Goal: Use online tool/utility: Utilize a website feature to perform a specific function

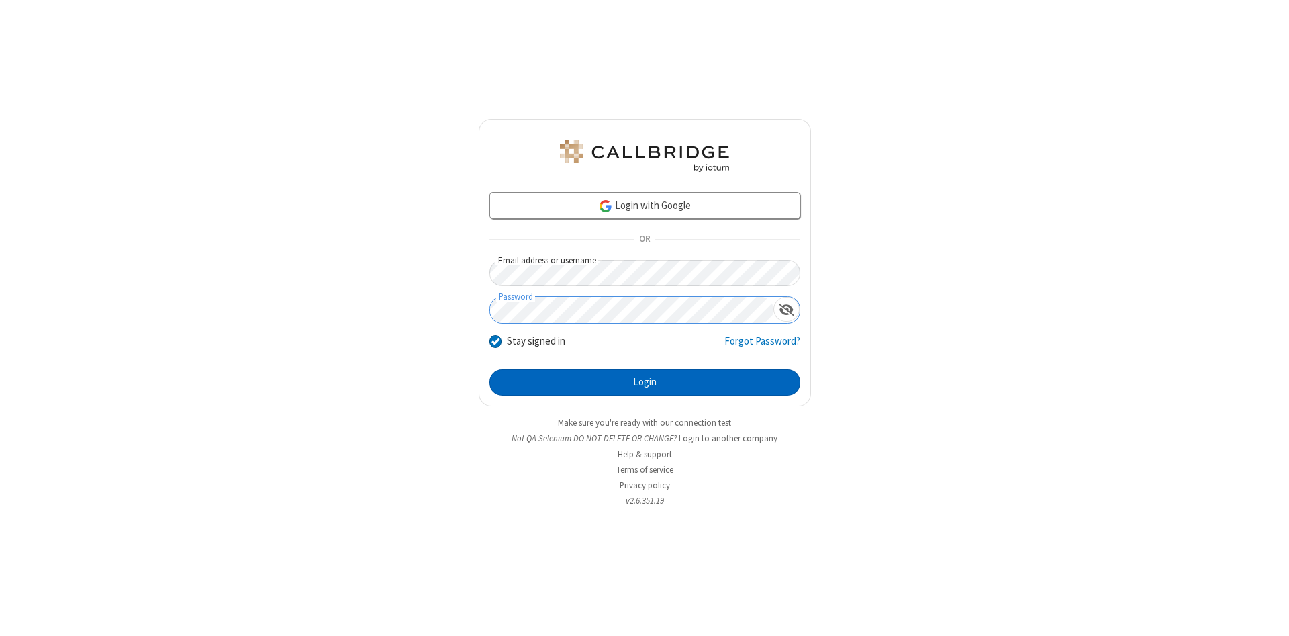
click at [644, 383] on button "Login" at bounding box center [644, 382] width 311 height 27
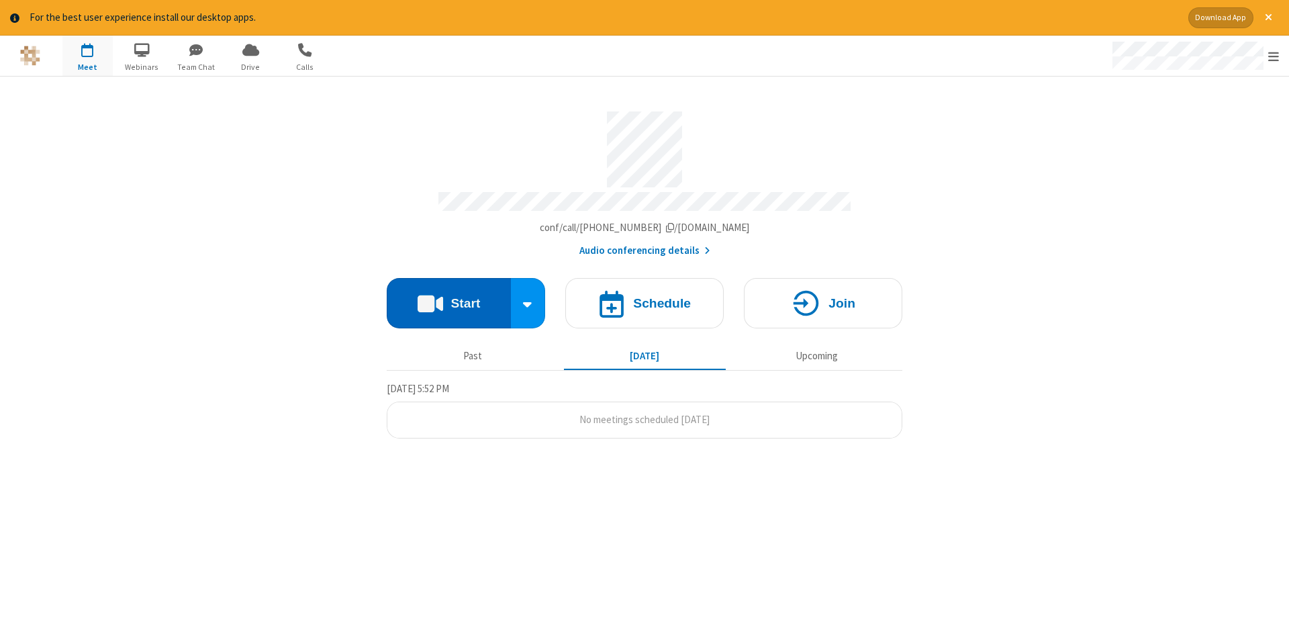
click at [448, 298] on button "Start" at bounding box center [449, 303] width 124 height 50
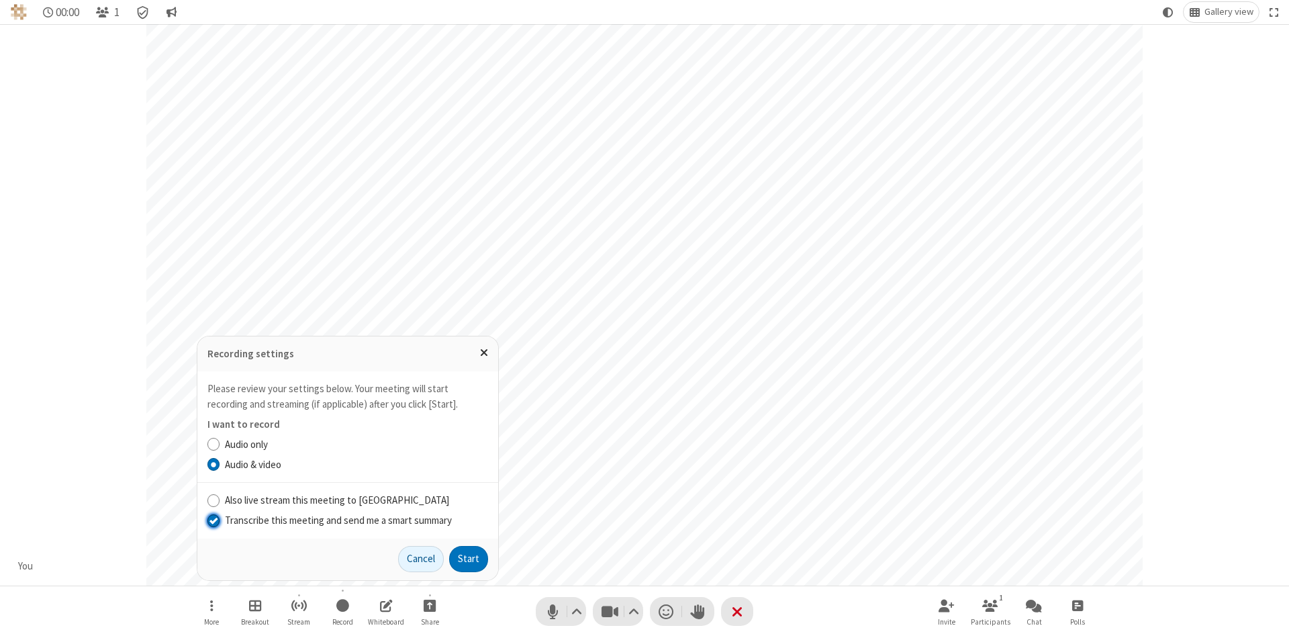
click at [213, 520] on input "Transcribe this meeting and send me a smart summary" at bounding box center [213, 520] width 13 height 14
click at [469, 558] on button "Start" at bounding box center [468, 559] width 39 height 27
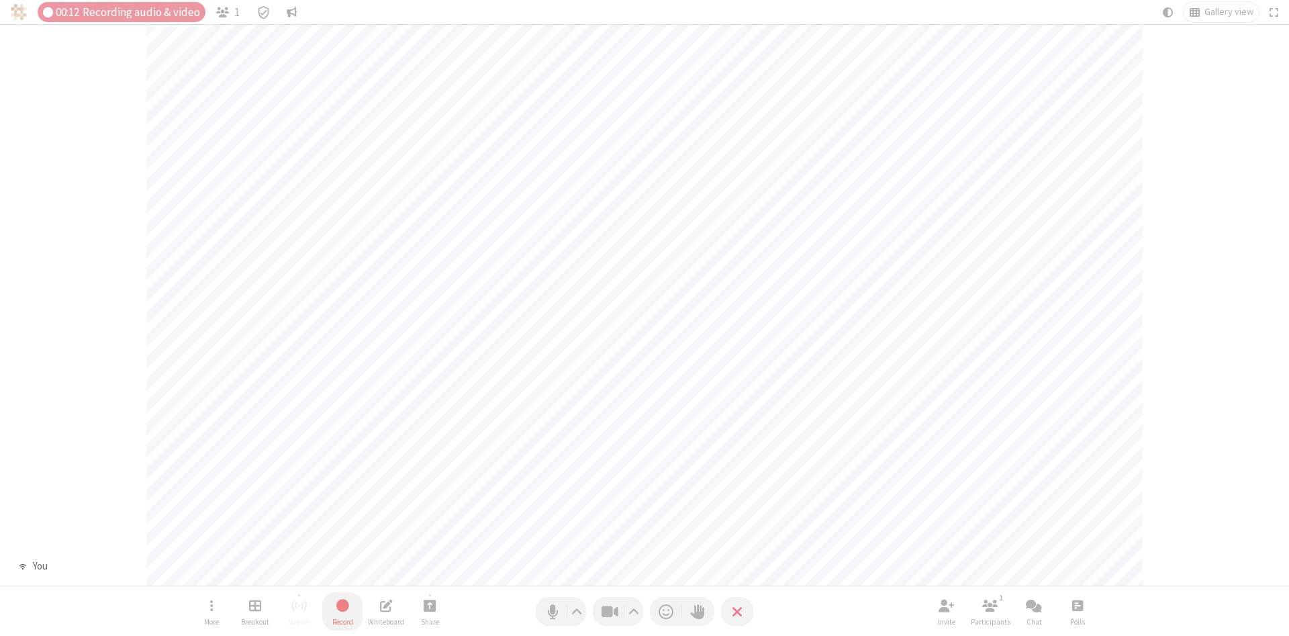
click at [342, 611] on span "Stop recording" at bounding box center [342, 605] width 15 height 17
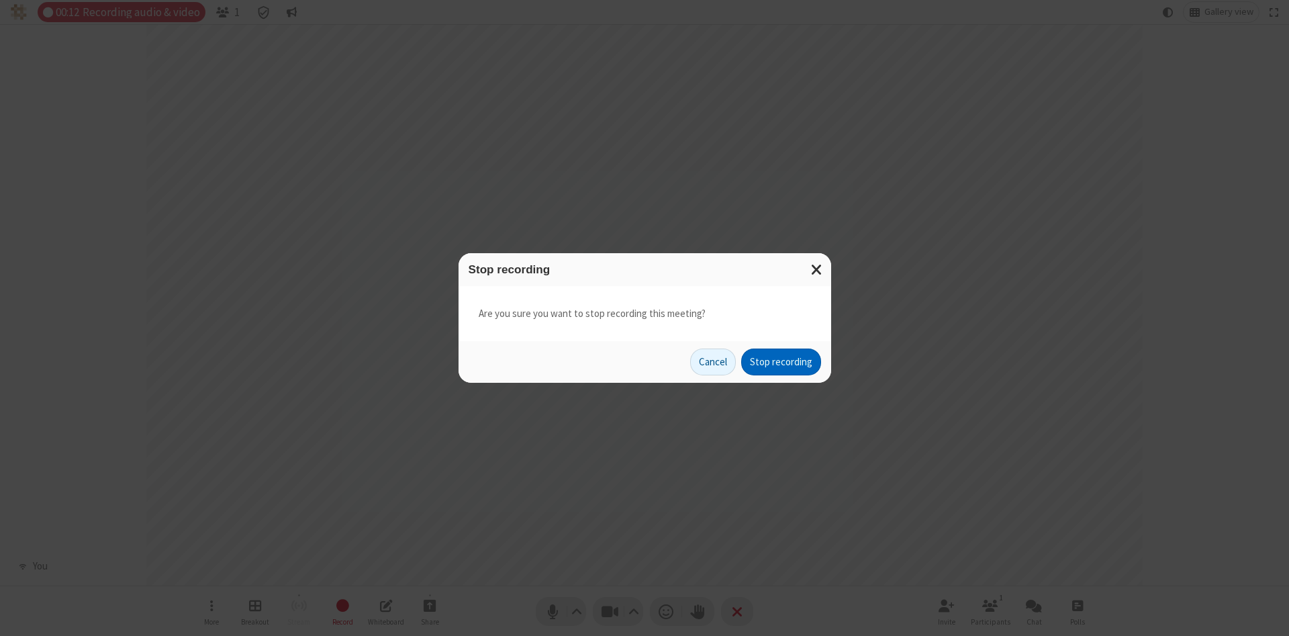
click at [781, 362] on button "Stop recording" at bounding box center [781, 361] width 80 height 27
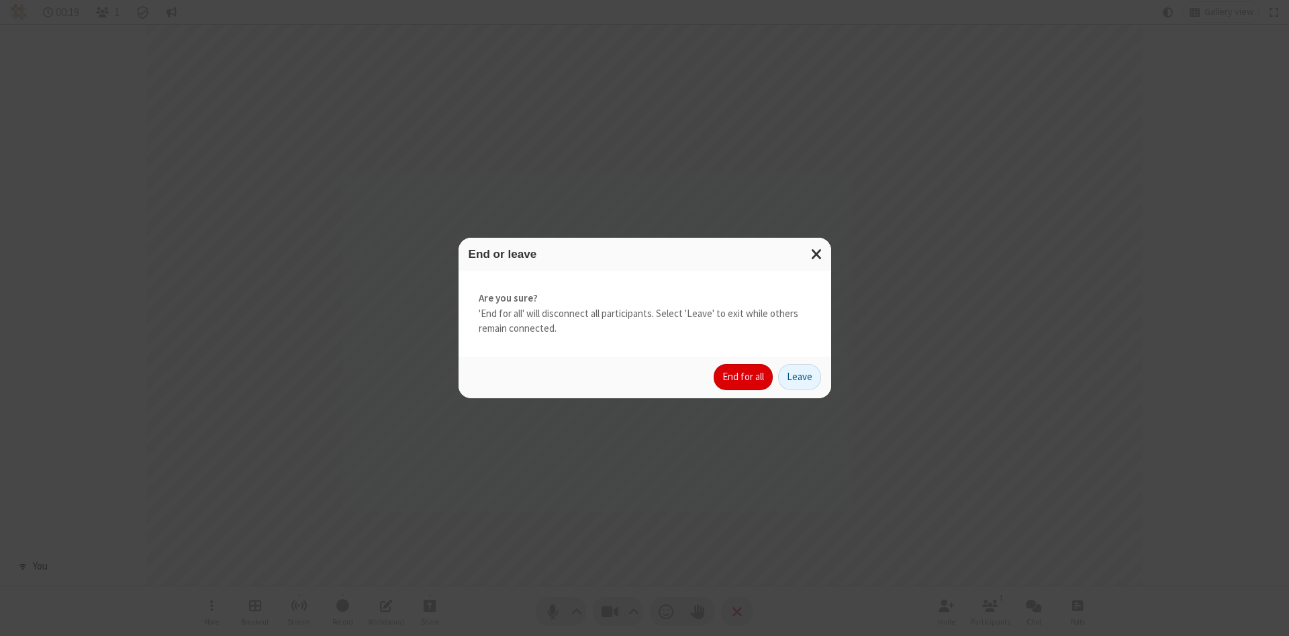
click at [744, 377] on button "End for all" at bounding box center [743, 377] width 59 height 27
